Goal: Task Accomplishment & Management: Use online tool/utility

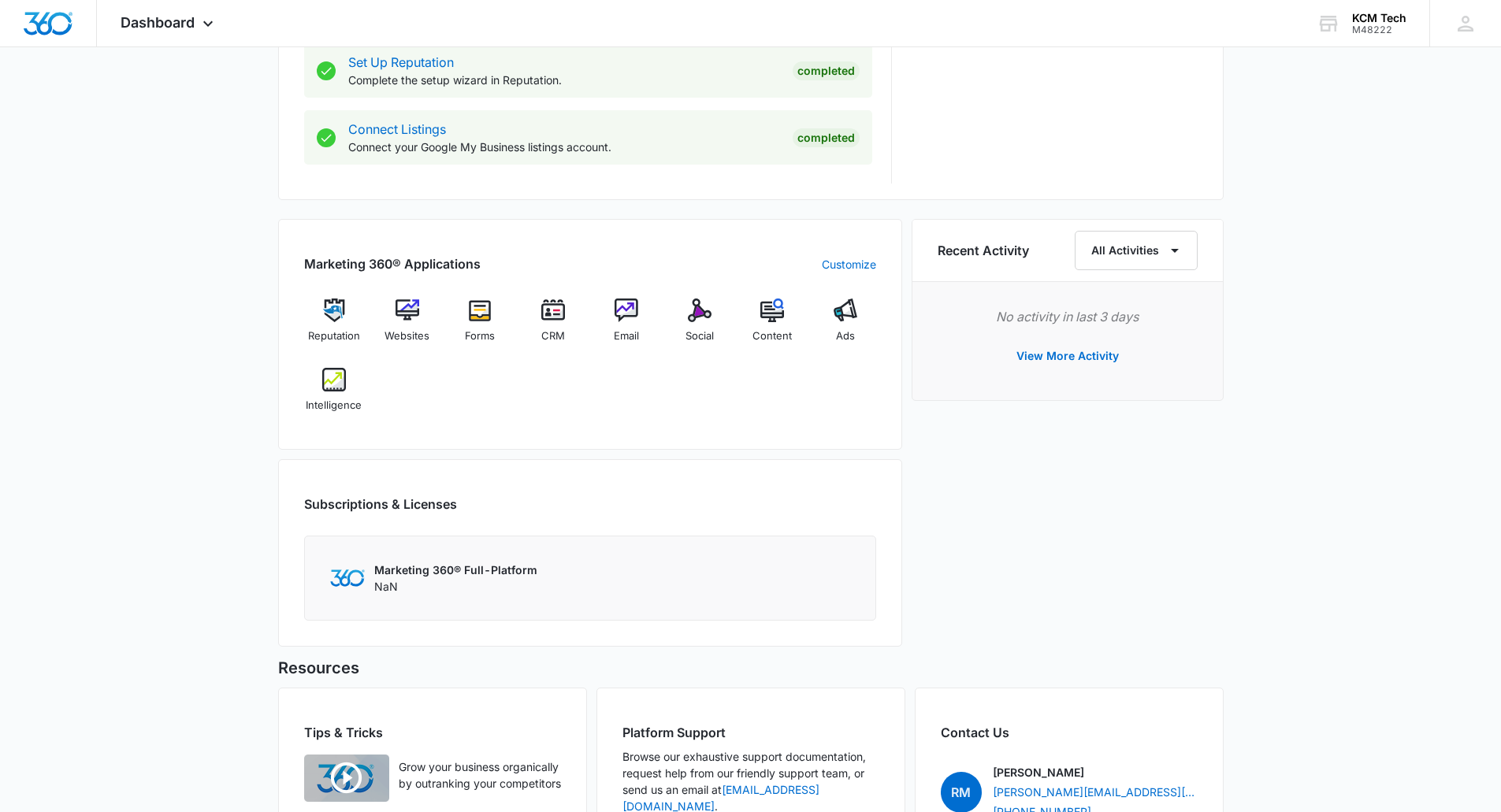
scroll to position [942, 0]
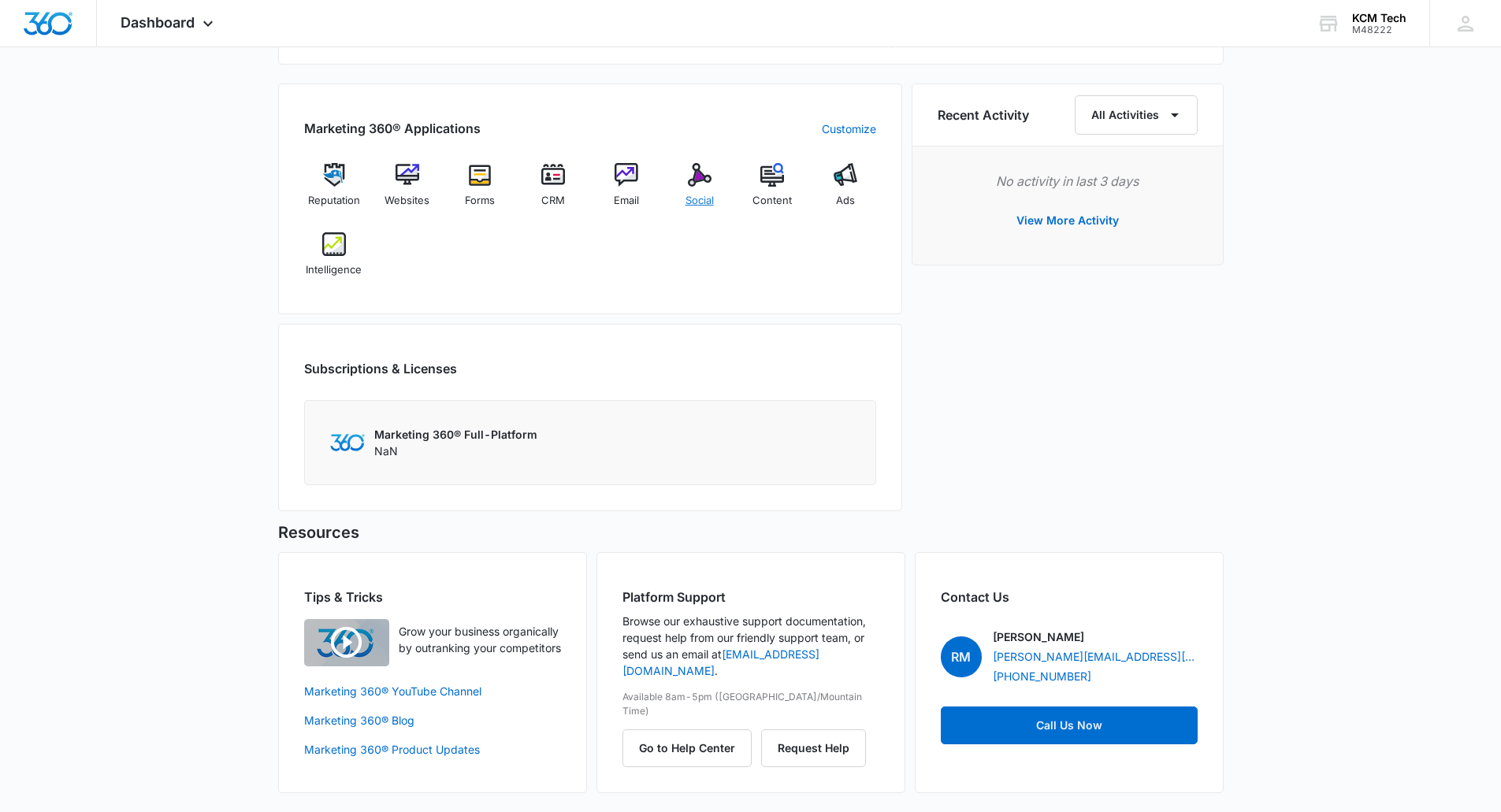
click at [695, 185] on img at bounding box center [700, 175] width 24 height 24
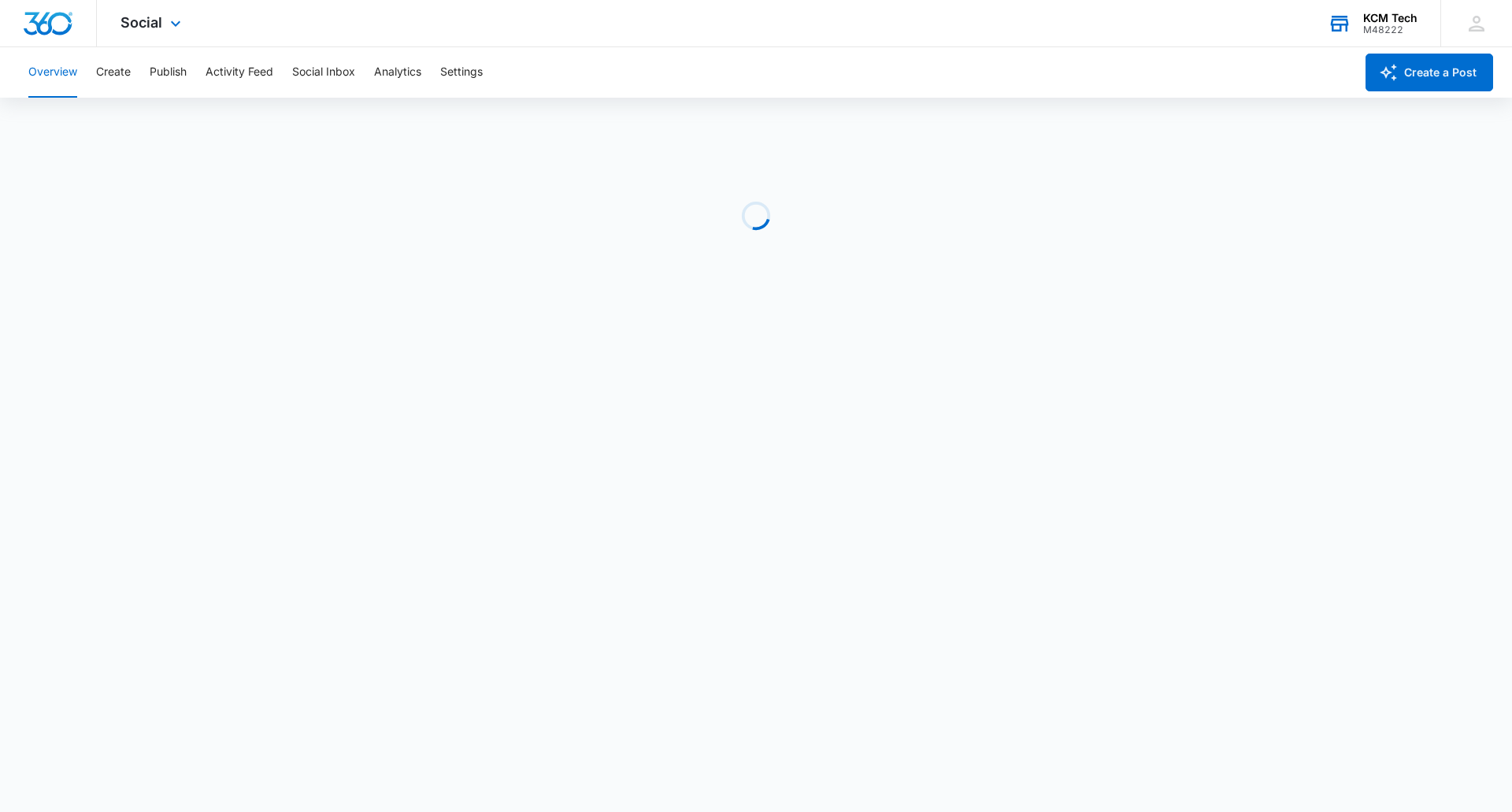
click at [1398, 17] on div "KCM Tech" at bounding box center [1390, 18] width 54 height 13
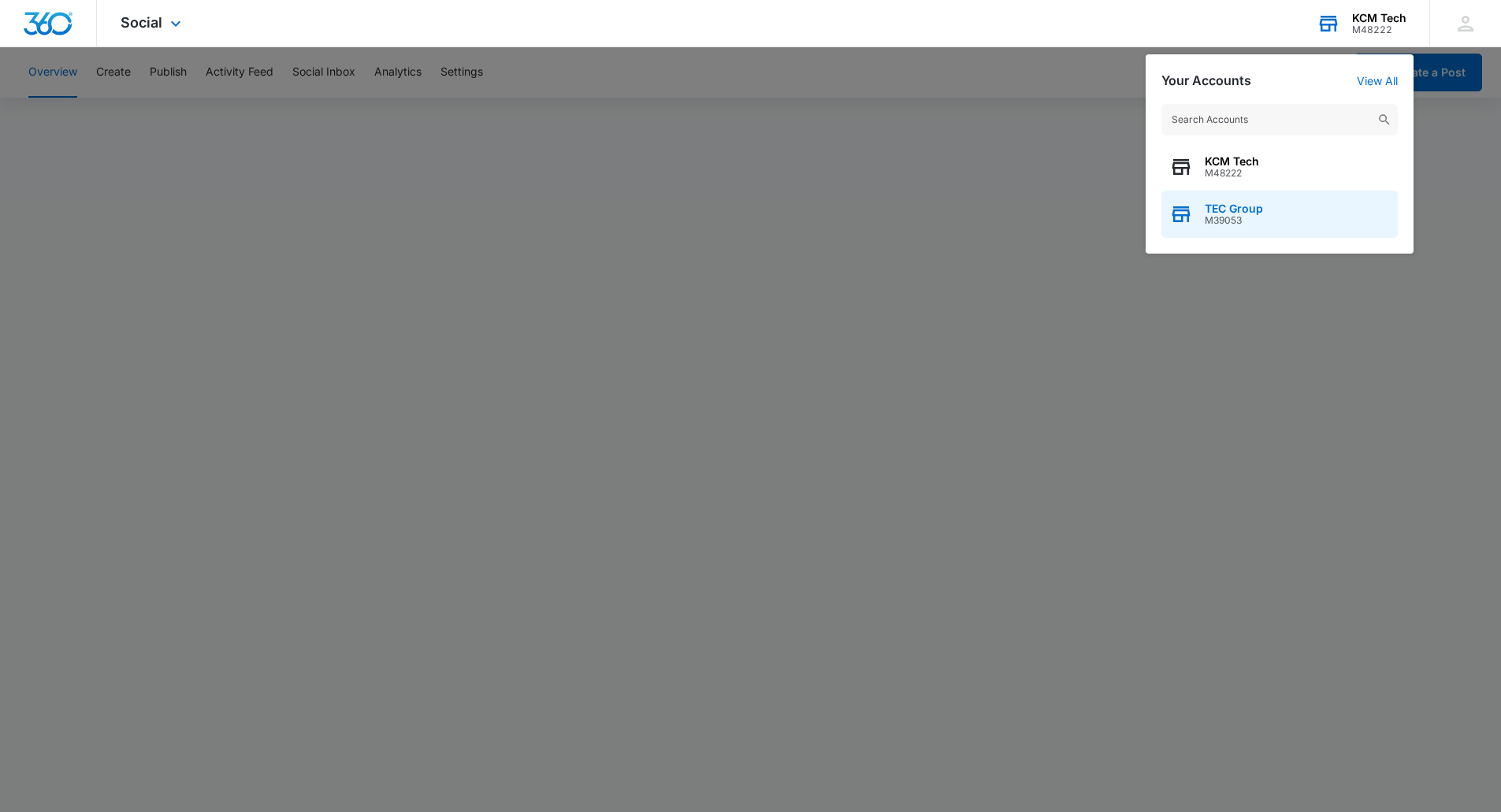
click at [1229, 201] on div "TEC Group M39053" at bounding box center [1279, 214] width 236 height 47
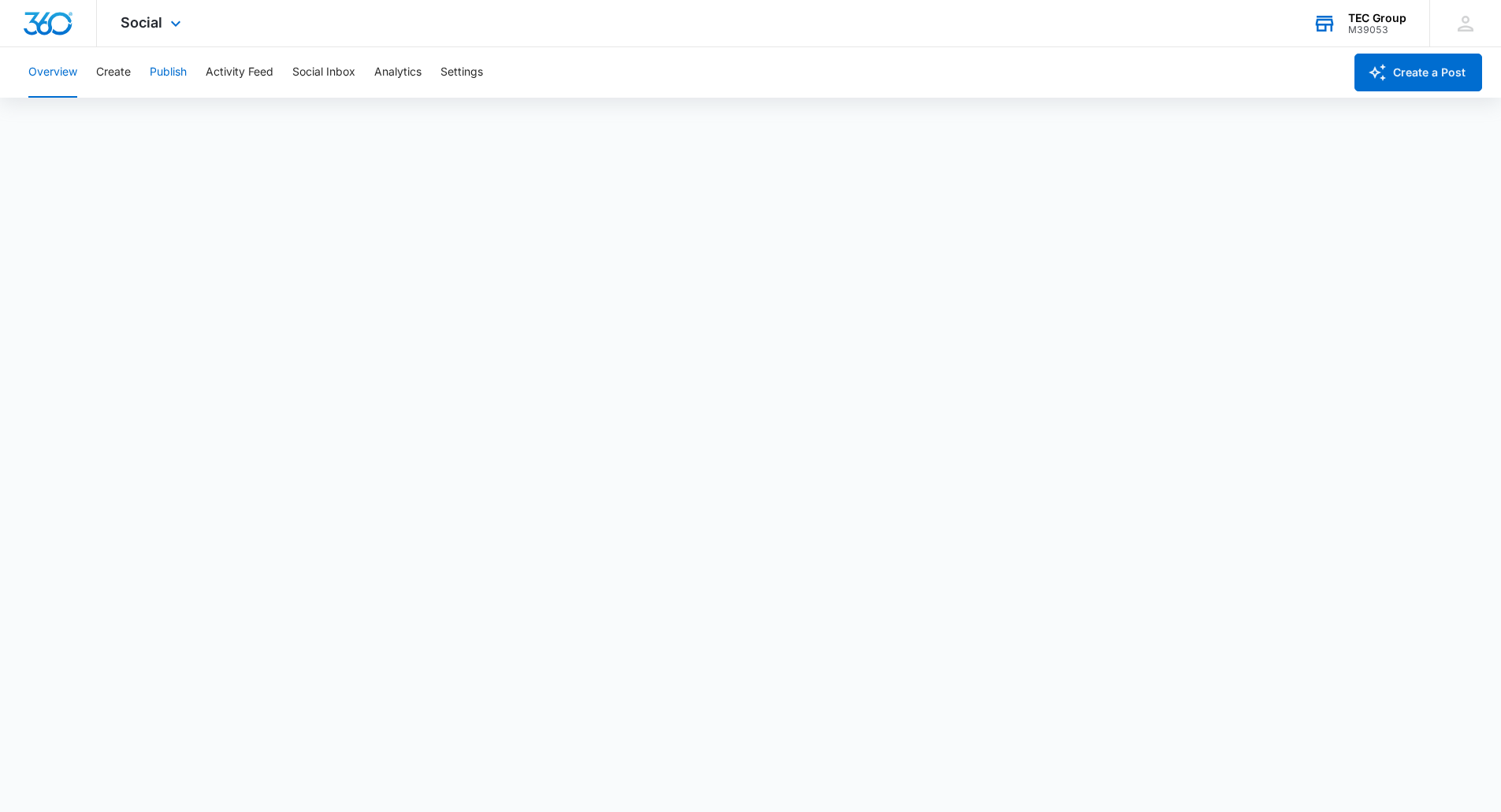
click at [170, 75] on button "Publish" at bounding box center [169, 73] width 37 height 51
click at [127, 62] on button "Create" at bounding box center [113, 73] width 35 height 51
click at [168, 69] on button "Publish" at bounding box center [169, 73] width 37 height 51
click at [109, 67] on button "Create" at bounding box center [113, 73] width 35 height 51
click at [166, 76] on button "Publish" at bounding box center [169, 73] width 37 height 51
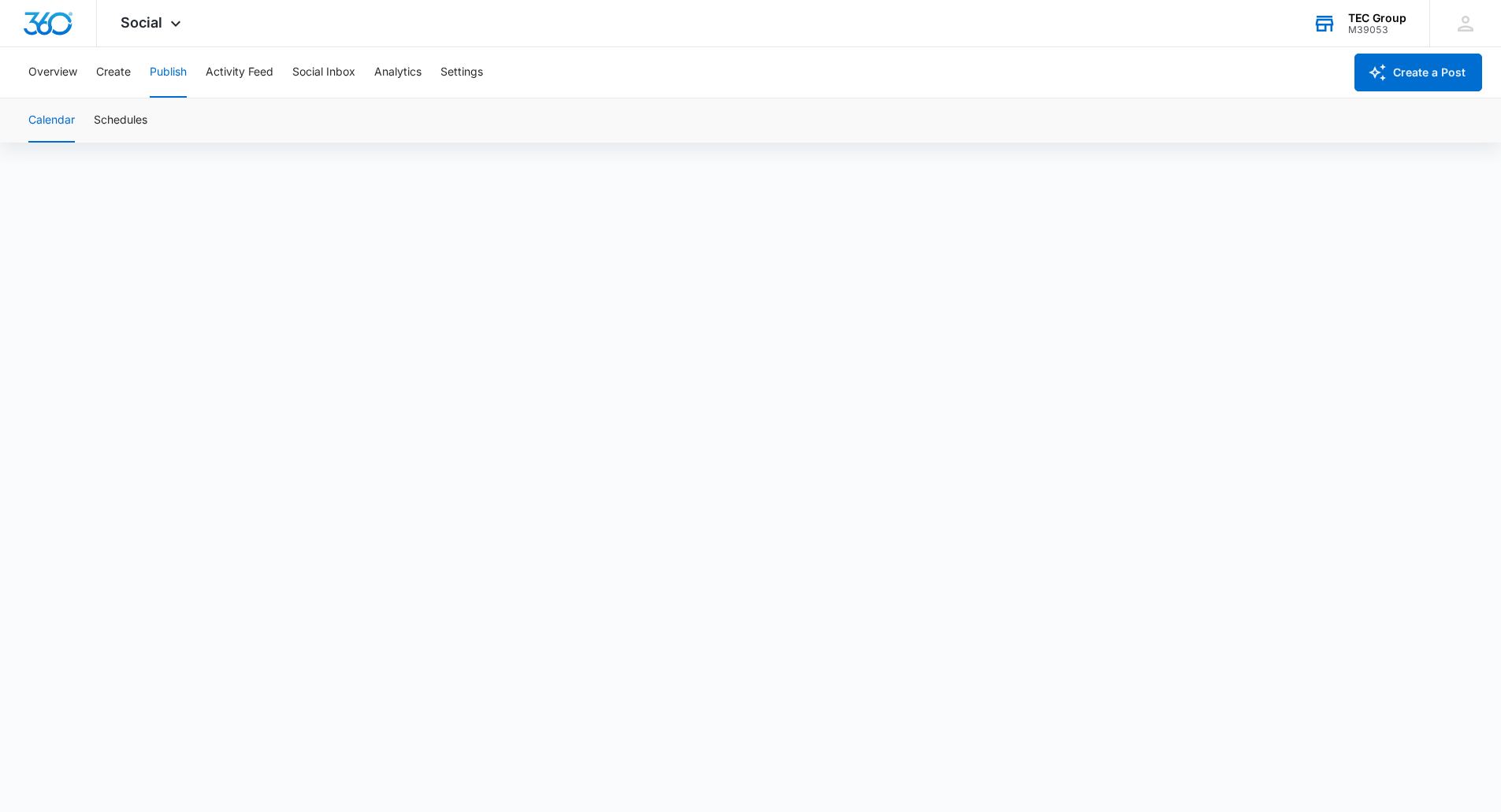
scroll to position [11, 0]
click at [1382, 18] on div "TEC Group" at bounding box center [1377, 18] width 58 height 13
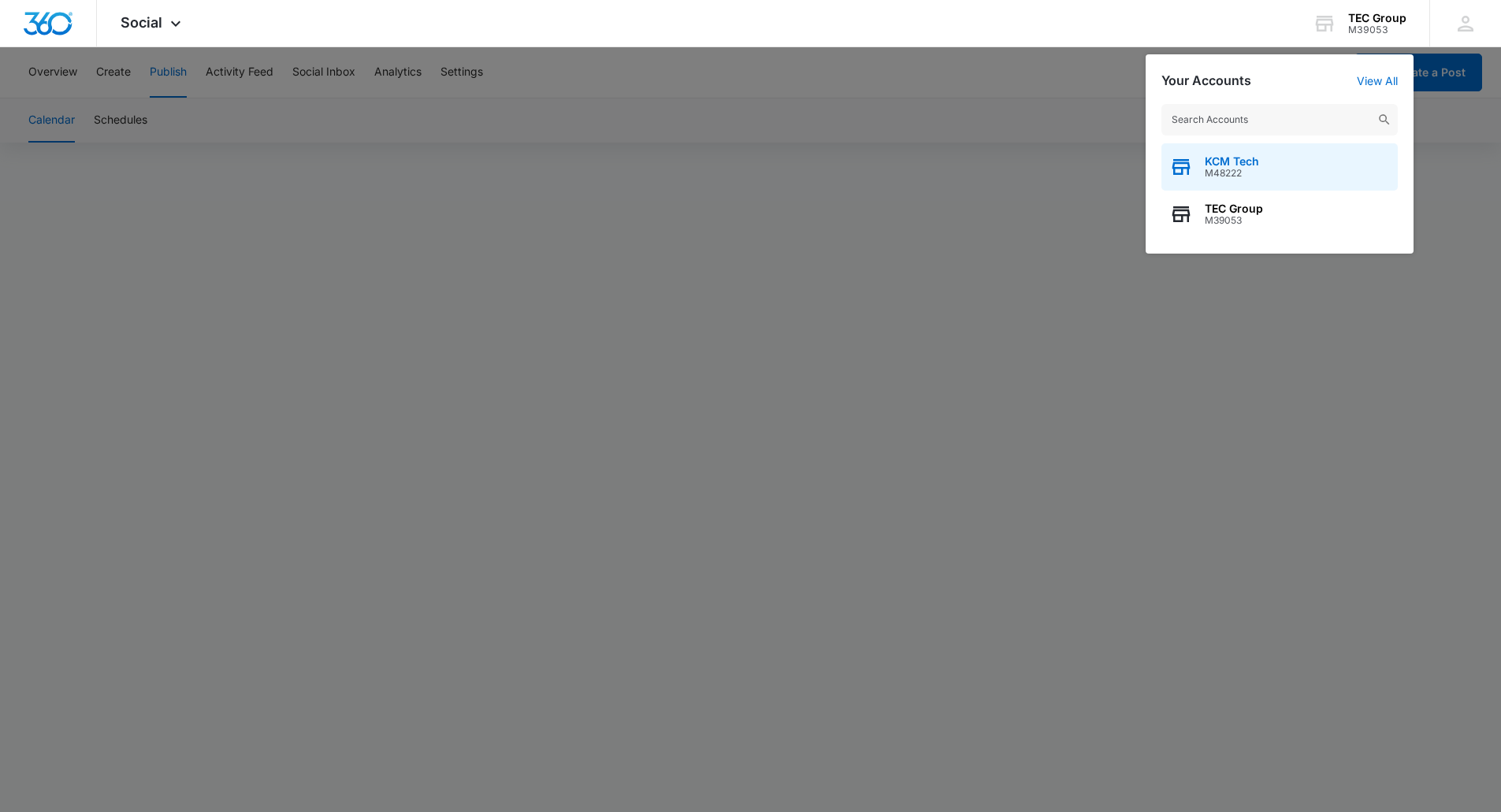
click at [1261, 168] on div "KCM Tech M48222" at bounding box center [1279, 167] width 236 height 47
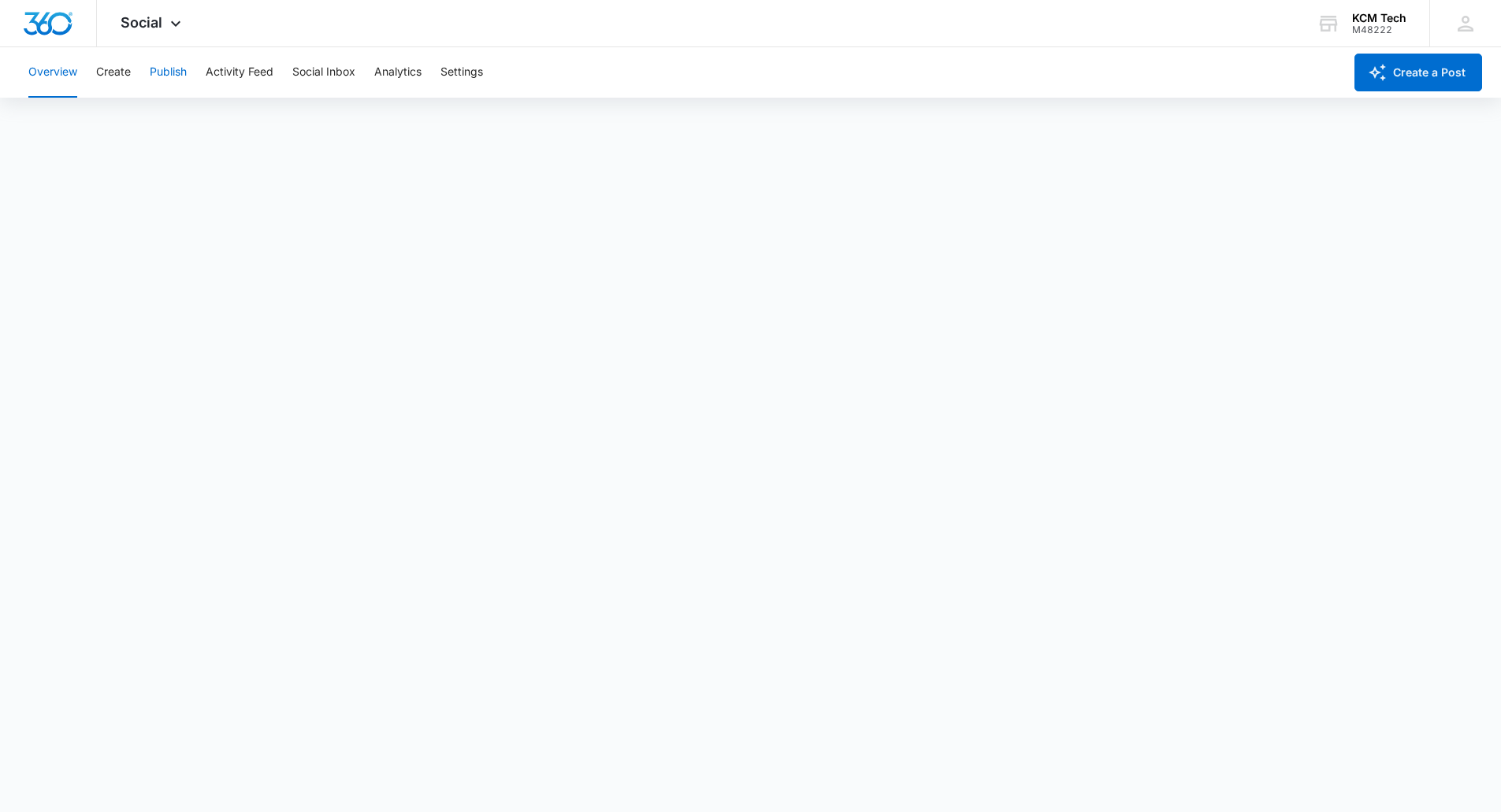
click at [186, 64] on button "Publish" at bounding box center [169, 73] width 37 height 51
